Goal: Task Accomplishment & Management: Manage account settings

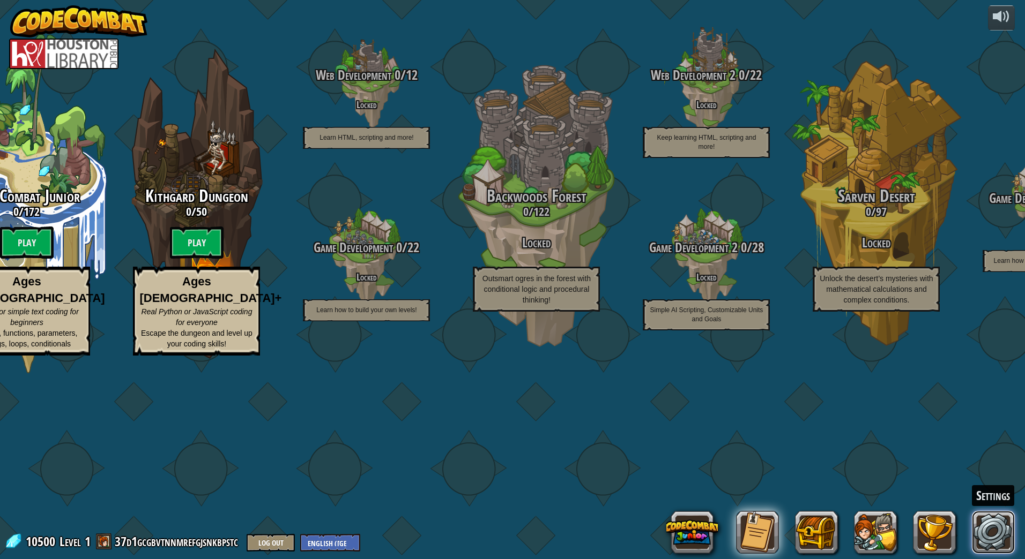
click at [990, 525] on link at bounding box center [992, 532] width 43 height 43
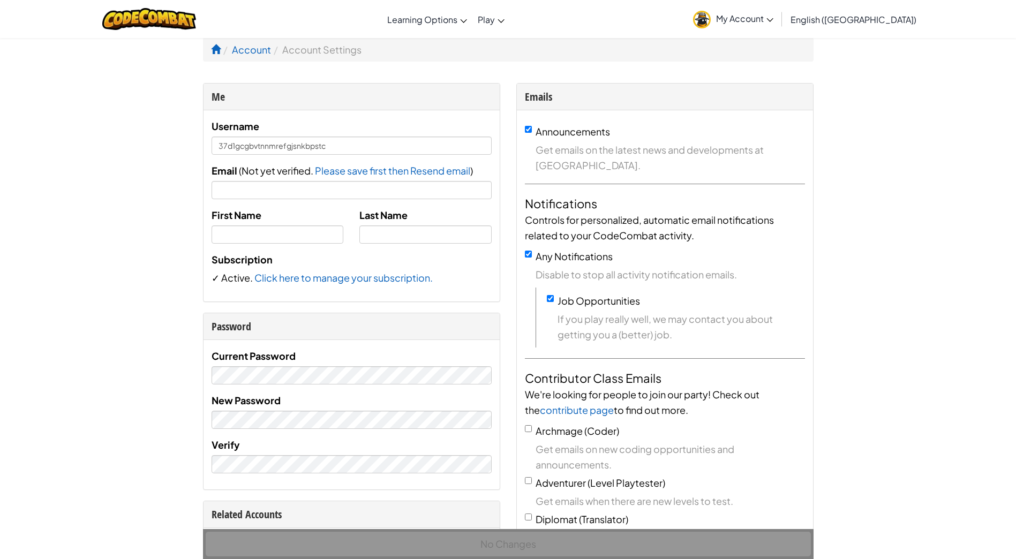
click at [779, 24] on link "My Account" at bounding box center [733, 19] width 91 height 34
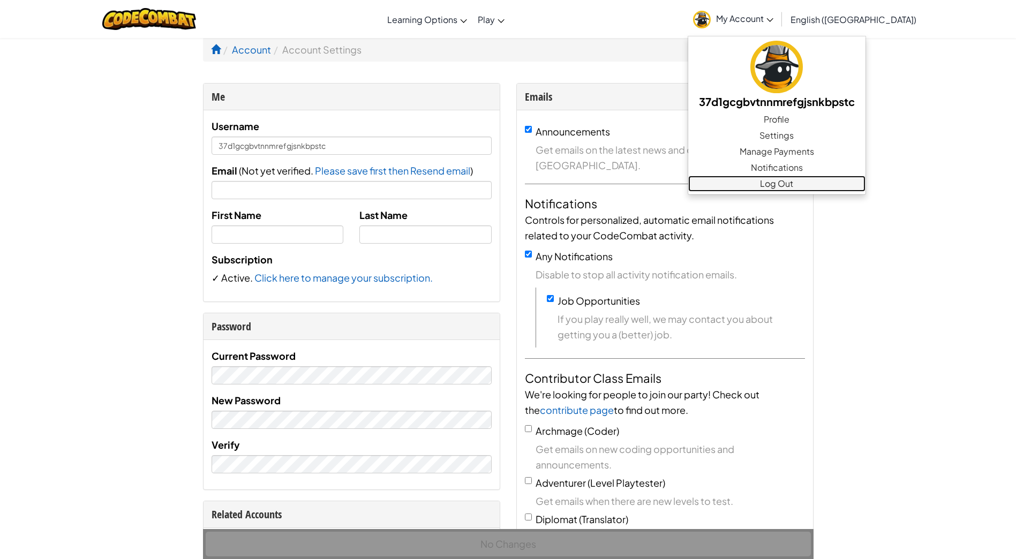
click at [857, 185] on link "Log Out" at bounding box center [777, 184] width 177 height 16
